Goal: Information Seeking & Learning: Learn about a topic

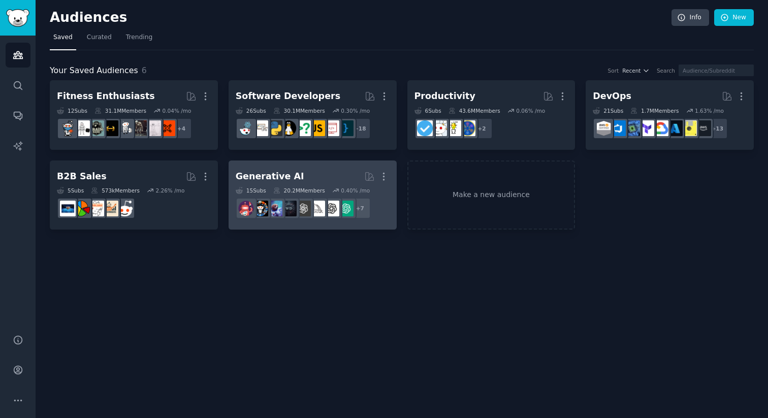
click at [302, 179] on h2 "Generative AI Curated by GummySearch More" at bounding box center [313, 177] width 154 height 18
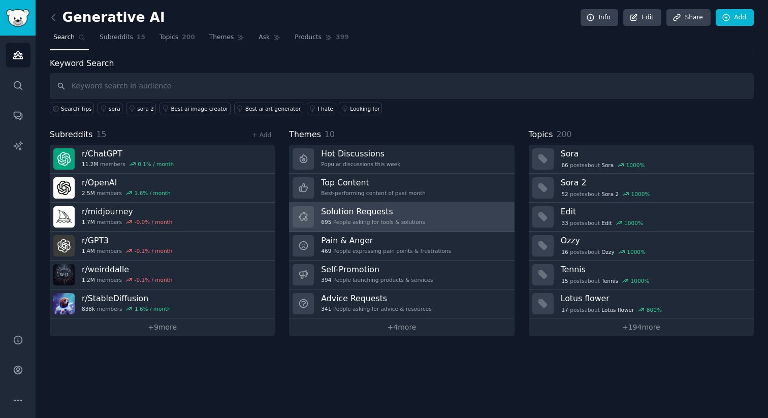
click at [355, 223] on div "695 People asking for tools & solutions" at bounding box center [373, 221] width 104 height 7
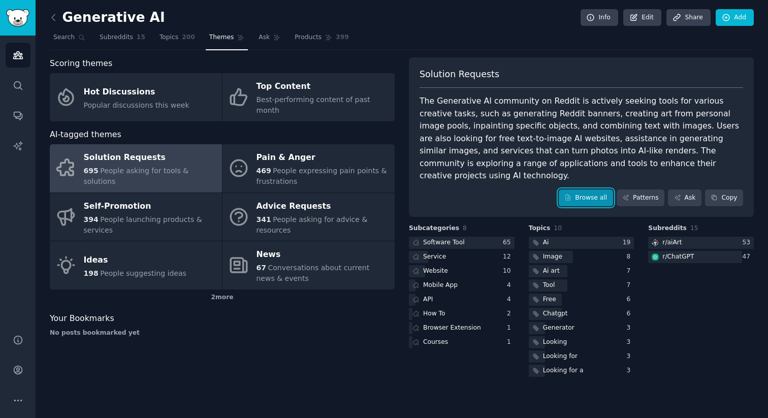
click at [582, 189] on link "Browse all" at bounding box center [585, 197] width 54 height 17
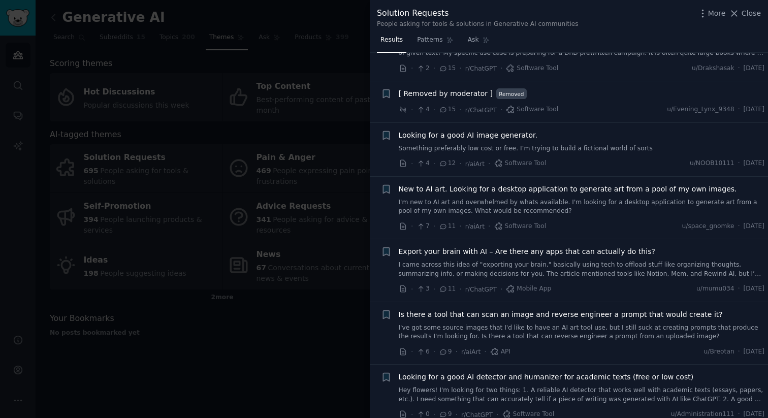
scroll to position [360, 0]
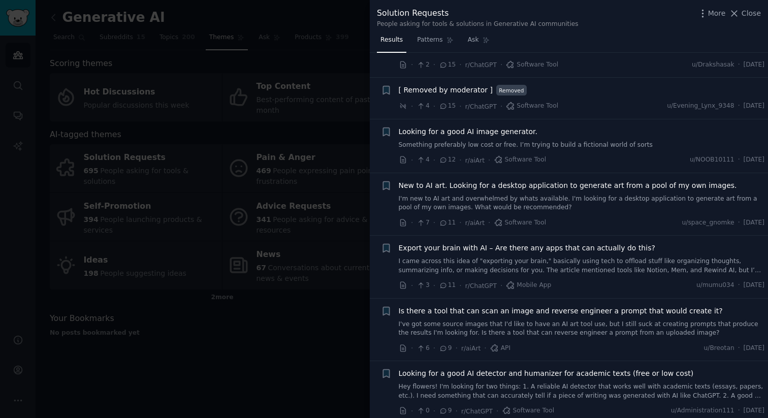
click at [577, 263] on link "I came across this idea of "exporting your brain," basically using tech to offl…" at bounding box center [582, 266] width 366 height 18
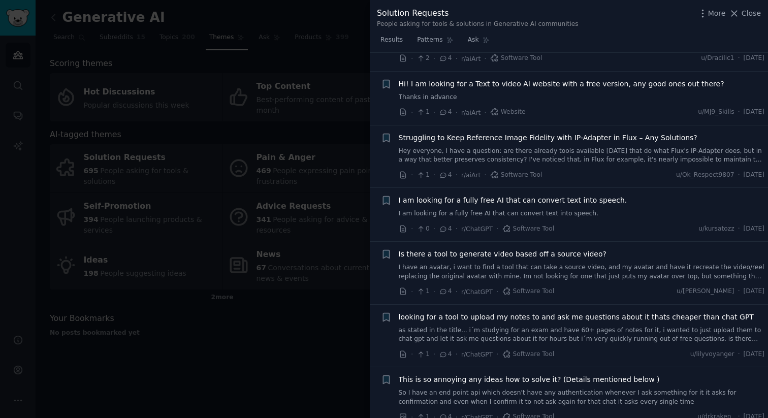
scroll to position [1872, 0]
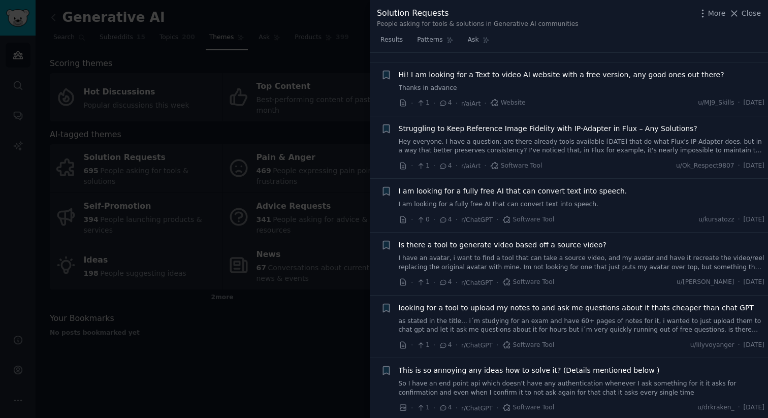
click at [291, 320] on div at bounding box center [384, 209] width 768 height 418
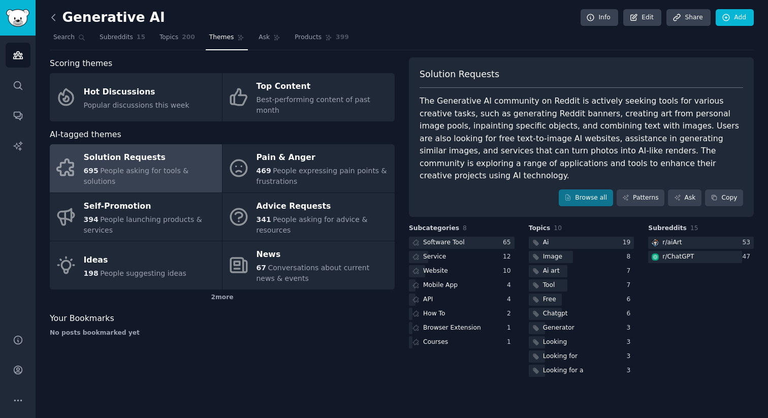
click at [52, 19] on icon at bounding box center [53, 17] width 11 height 11
